Goal: Browse casually

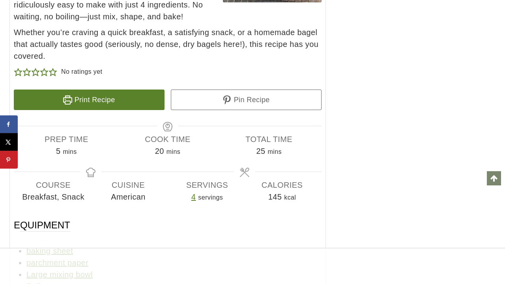
scroll to position [8358, 0]
